Goal: Use online tool/utility: Utilize a website feature to perform a specific function

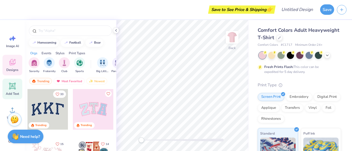
click at [12, 84] on icon at bounding box center [12, 86] width 5 height 5
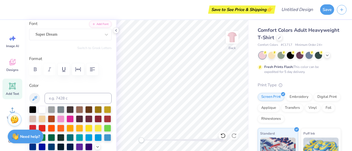
scroll to position [26, 0]
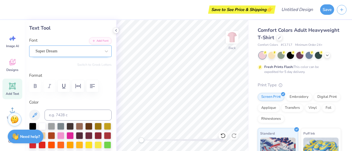
click at [86, 49] on div "Super Dream" at bounding box center [68, 51] width 67 height 9
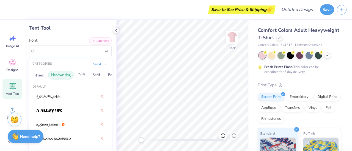
click at [55, 75] on button "Handwriting" at bounding box center [61, 75] width 26 height 9
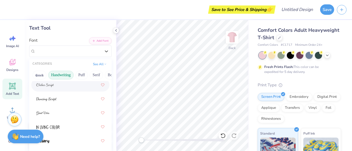
scroll to position [96, 0]
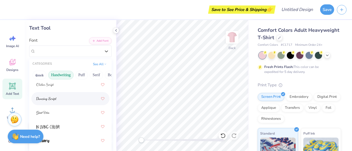
click at [74, 96] on div at bounding box center [70, 99] width 68 height 10
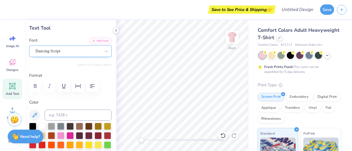
click at [95, 53] on div "Dancing Script" at bounding box center [68, 51] width 67 height 9
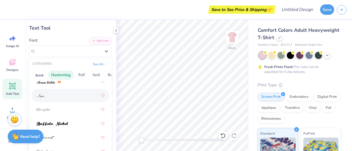
scroll to position [34, 0]
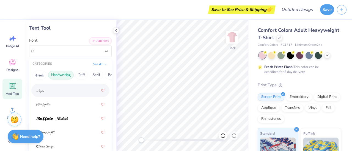
type input "j"
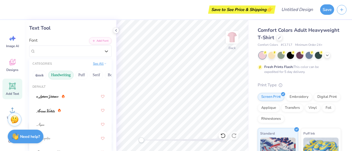
click at [98, 65] on button "See All" at bounding box center [99, 63] width 17 height 5
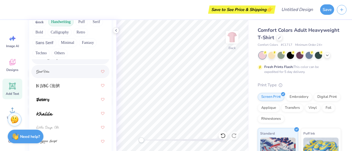
scroll to position [115, 0]
click at [59, 74] on div at bounding box center [70, 72] width 68 height 10
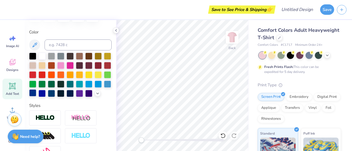
scroll to position [96, 0]
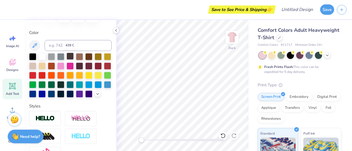
click at [68, 56] on div at bounding box center [70, 56] width 7 height 7
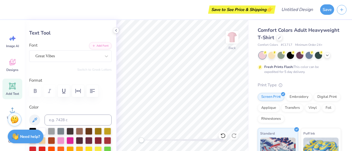
scroll to position [21, 0]
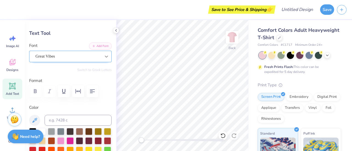
click at [101, 57] on div at bounding box center [106, 57] width 10 height 10
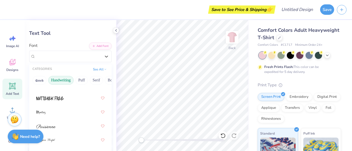
scroll to position [214, 0]
click at [66, 98] on div at bounding box center [70, 98] width 68 height 10
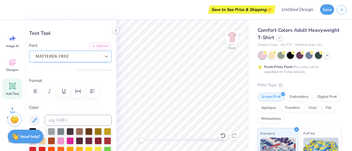
click at [104, 57] on icon at bounding box center [106, 56] width 5 height 5
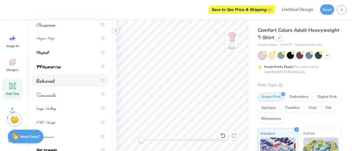
scroll to position [97, 0]
click at [71, 78] on div at bounding box center [70, 80] width 68 height 10
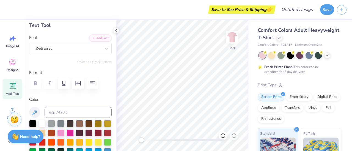
scroll to position [27, 0]
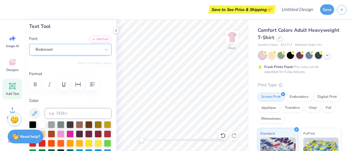
click at [90, 51] on div "Redressed" at bounding box center [68, 49] width 67 height 9
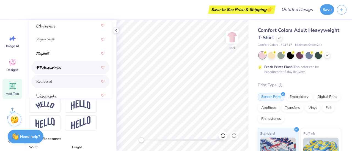
scroll to position [152, 0]
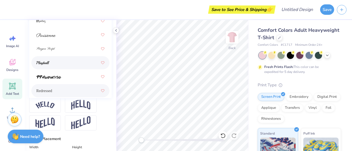
click at [72, 60] on div at bounding box center [70, 63] width 68 height 10
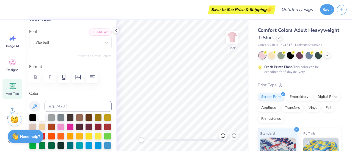
scroll to position [0, 0]
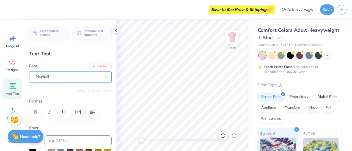
click at [79, 77] on div "Playball" at bounding box center [68, 77] width 67 height 9
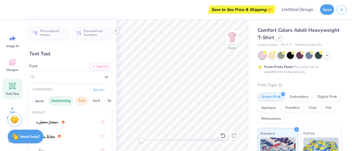
click at [81, 99] on button "Puff" at bounding box center [81, 101] width 13 height 9
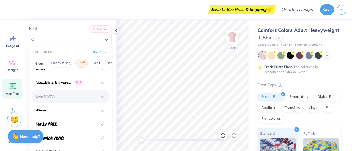
scroll to position [58, 0]
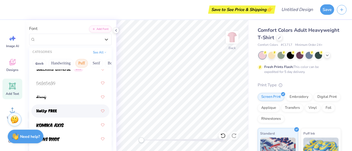
click at [61, 112] on div at bounding box center [70, 111] width 68 height 10
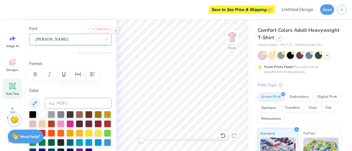
click at [82, 43] on div "[PERSON_NAME]" at bounding box center [68, 39] width 67 height 9
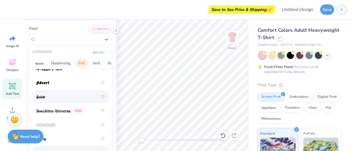
scroll to position [16, 0]
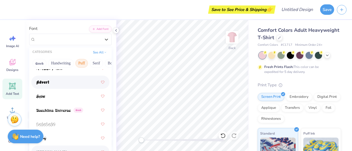
click at [73, 85] on div at bounding box center [70, 82] width 68 height 10
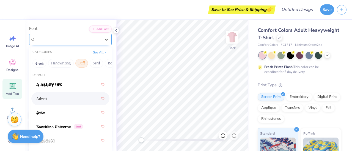
click at [82, 42] on div "Advert" at bounding box center [68, 39] width 67 height 9
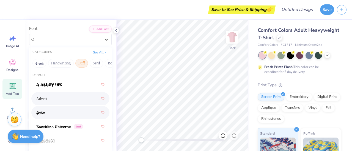
scroll to position [58, 0]
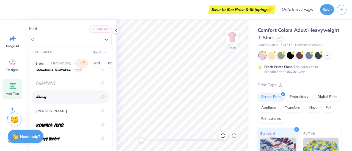
click at [70, 96] on div at bounding box center [70, 97] width 68 height 10
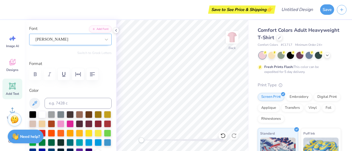
click at [72, 39] on div "[PERSON_NAME]" at bounding box center [68, 39] width 67 height 9
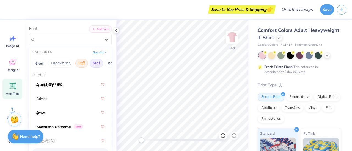
click at [96, 64] on button "Serif" at bounding box center [96, 63] width 13 height 9
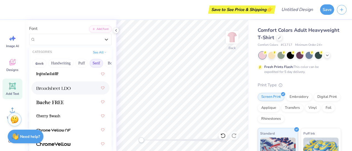
scroll to position [68, 0]
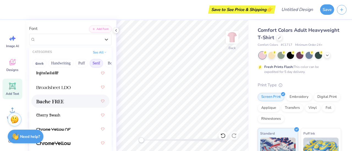
click at [67, 106] on div at bounding box center [70, 101] width 68 height 10
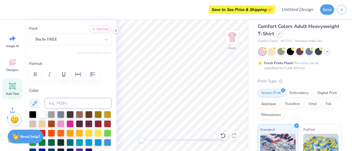
scroll to position [0, 0]
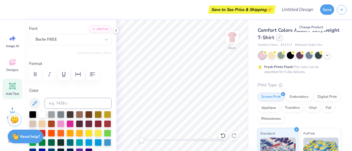
click at [281, 37] on icon at bounding box center [279, 37] width 3 height 3
